Goal: Find specific page/section: Find specific page/section

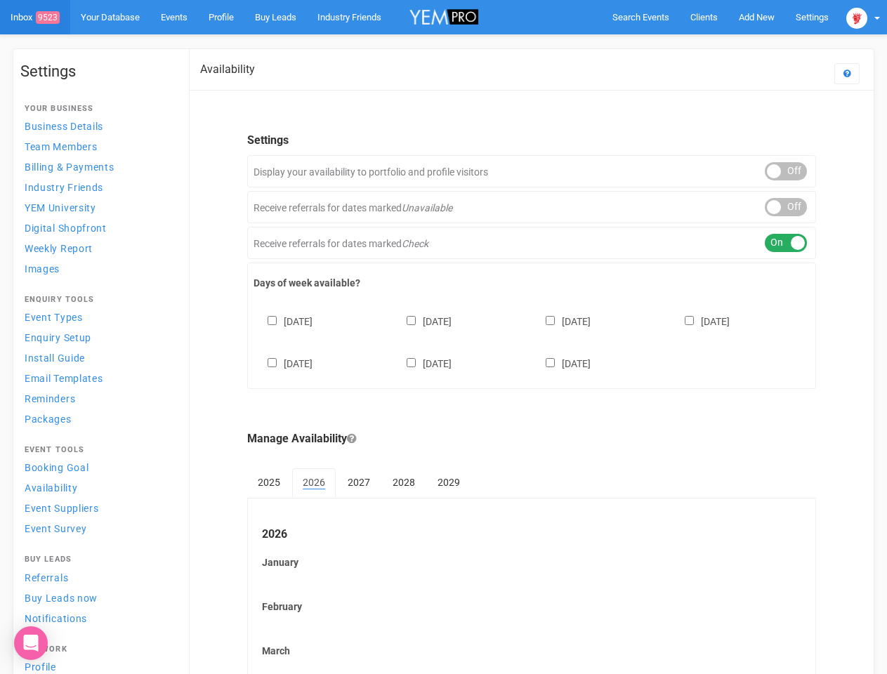
click at [443, 337] on div "[DATE] [DATE] [DATE] [DATE] [DATE] [DATE] [DATE]" at bounding box center [532, 336] width 556 height 84
click at [641, 17] on span "Search Events" at bounding box center [640, 17] width 57 height 11
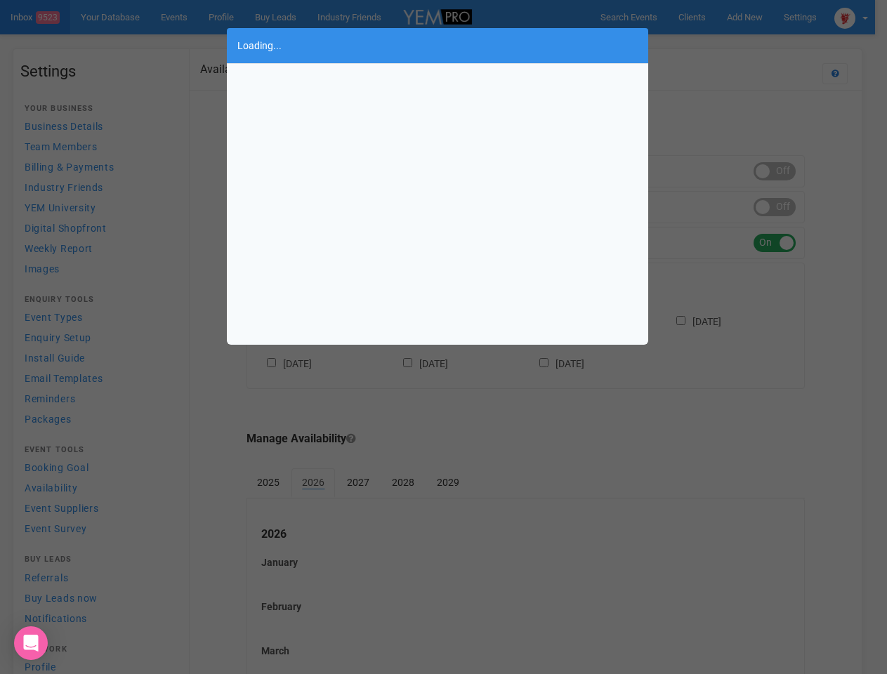
click at [756, 17] on div "Loading..." at bounding box center [443, 337] width 887 height 674
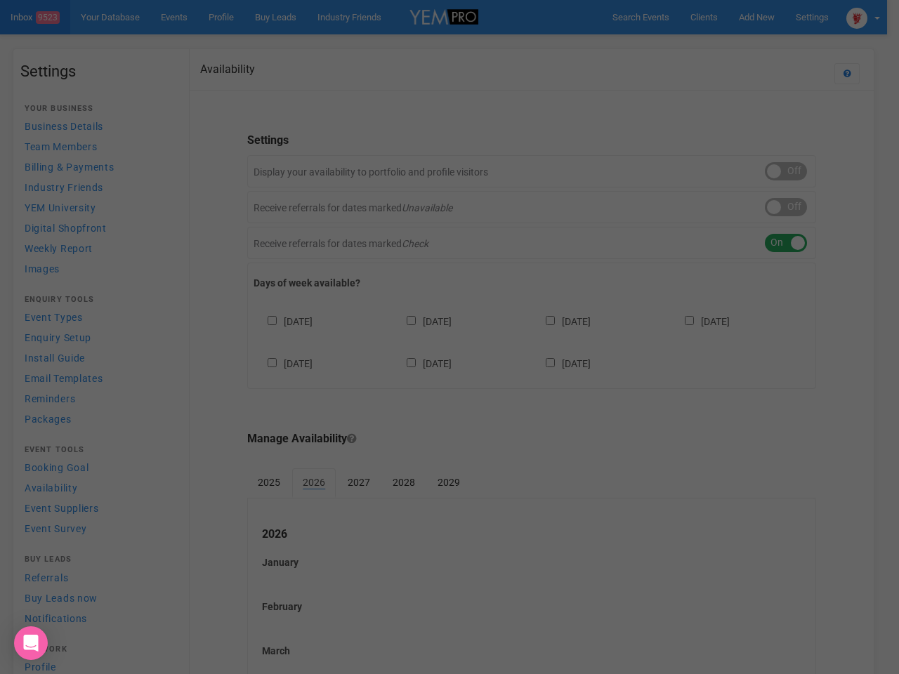
click at [724, 45] on div "Loading..." at bounding box center [449, 337] width 899 height 674
click at [863, 17] on div "Loading..." at bounding box center [449, 337] width 899 height 674
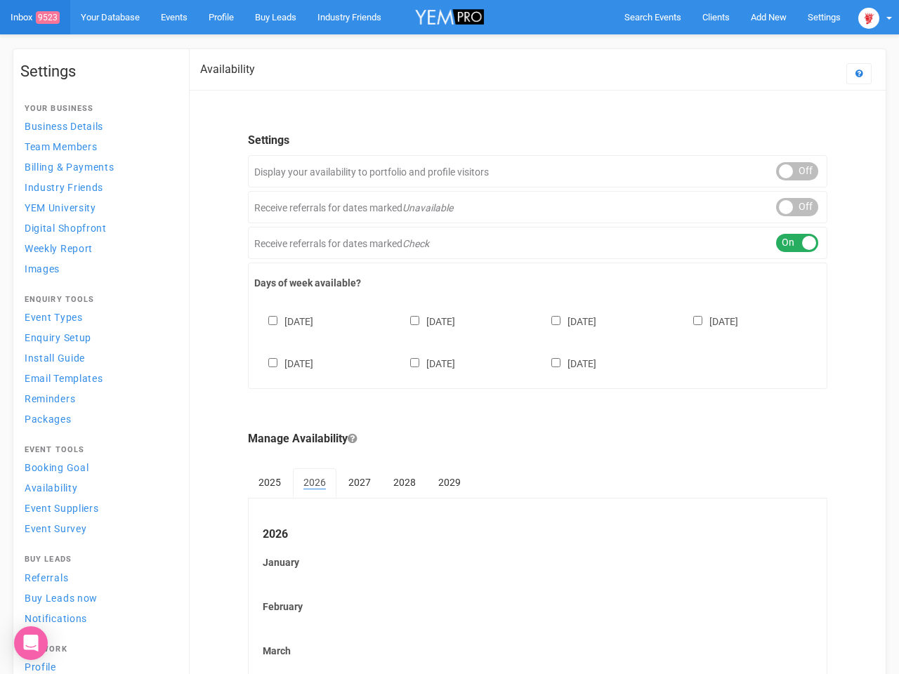
click at [786, 171] on div "ON OFF" at bounding box center [797, 171] width 42 height 18
click at [786, 207] on div "ON OFF" at bounding box center [797, 207] width 42 height 18
click at [786, 243] on div "ON OFF" at bounding box center [797, 243] width 42 height 18
click at [532, 341] on div "[DATE] [DATE] [DATE] [DATE] [DATE] [DATE] [DATE]" at bounding box center [537, 336] width 567 height 84
